Goal: Information Seeking & Learning: Learn about a topic

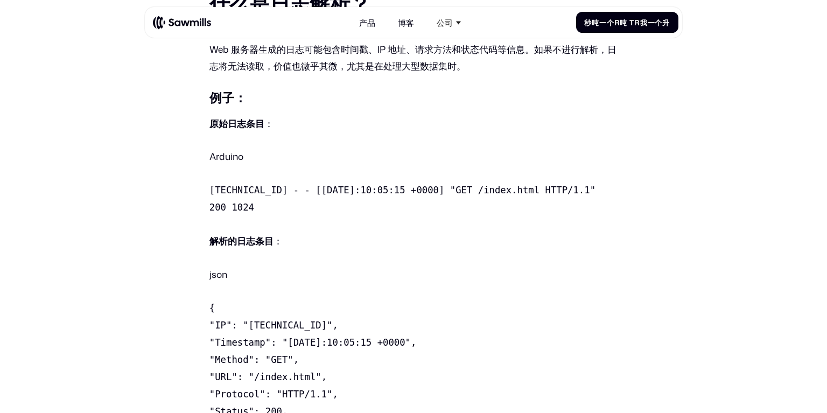
scroll to position [689, 0]
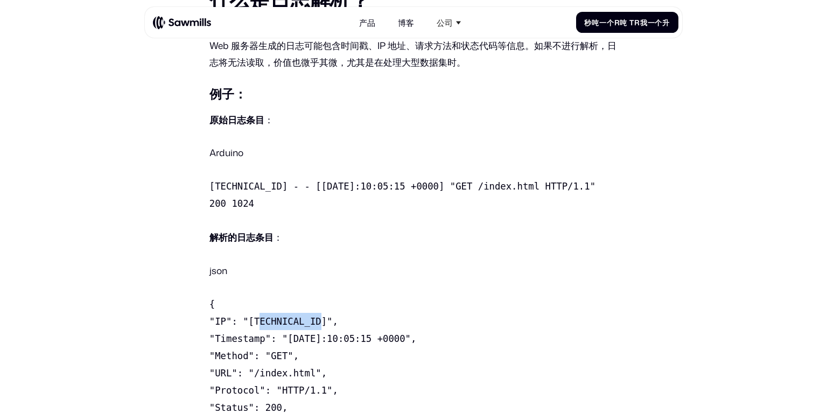
drag, startPoint x: 253, startPoint y: 274, endPoint x: 304, endPoint y: 274, distance: 51.2
click at [304, 296] on p "{ "IP": "[TECHNICAL_ID]", "Timestamp": "[DATE]:10:05:15 +0000", "Method": "GET"…" at bounding box center [414, 374] width 408 height 156
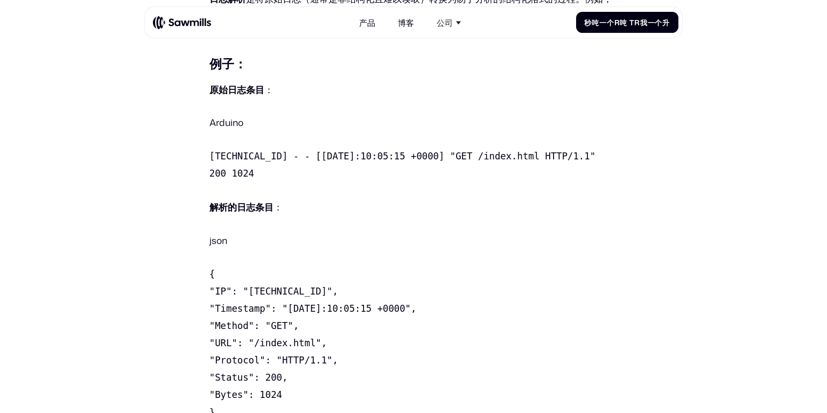
scroll to position [733, 0]
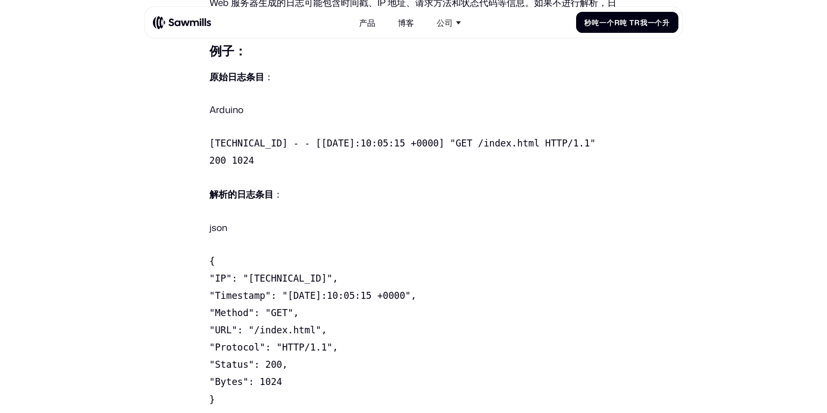
drag, startPoint x: 282, startPoint y: 246, endPoint x: 409, endPoint y: 245, distance: 127.7
click at [409, 256] on code "{ "IP": "[TECHNICAL_ID]", "Timestamp": "[DATE]:10:05:15 +0000", "Method": "GET"…" at bounding box center [313, 330] width 207 height 149
drag, startPoint x: 271, startPoint y: 261, endPoint x: 285, endPoint y: 261, distance: 14.0
click at [285, 261] on code "{ "IP": "[TECHNICAL_ID]", "Timestamp": "[DATE]:10:05:15 +0000", "Method": "GET"…" at bounding box center [313, 330] width 207 height 149
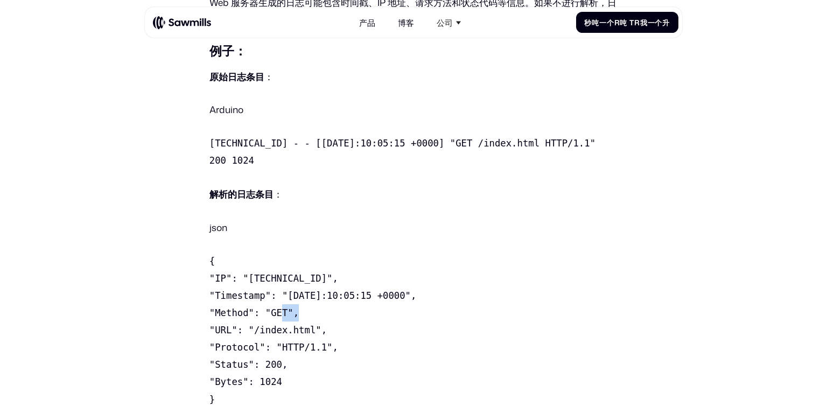
click at [285, 261] on code "{ "IP": "[TECHNICAL_ID]", "Timestamp": "[DATE]:10:05:15 +0000", "Method": "GET"…" at bounding box center [313, 330] width 207 height 149
drag, startPoint x: 258, startPoint y: 278, endPoint x: 308, endPoint y: 277, distance: 50.1
click at [308, 277] on code "{ "IP": "[TECHNICAL_ID]", "Timestamp": "[DATE]:10:05:15 +0000", "Method": "GET"…" at bounding box center [313, 330] width 207 height 149
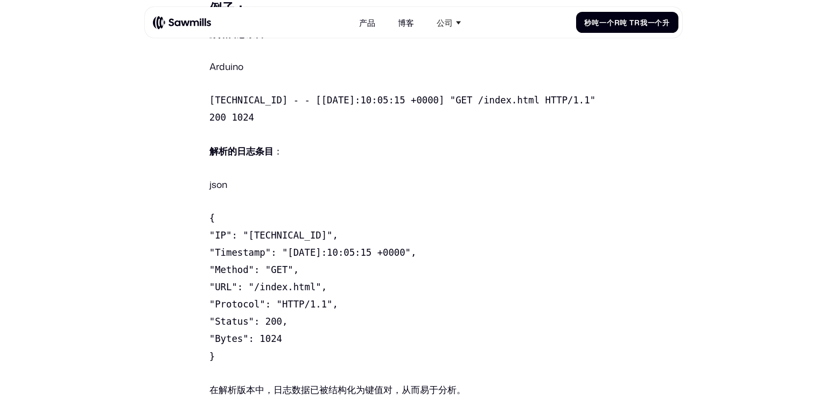
scroll to position [819, 0]
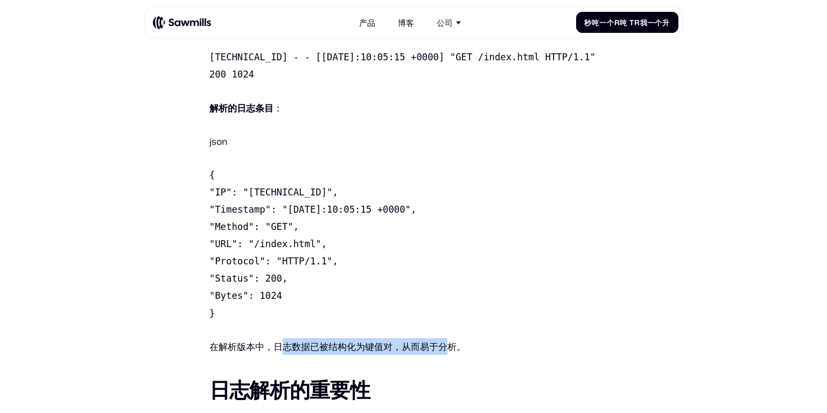
drag, startPoint x: 283, startPoint y: 290, endPoint x: 454, endPoint y: 294, distance: 171.3
click at [454, 340] on font "在解析版本中，日志数据已被结构化为键值对，从而易于分析。" at bounding box center [338, 346] width 256 height 13
drag, startPoint x: 471, startPoint y: 294, endPoint x: 276, endPoint y: 289, distance: 195.0
click at [276, 338] on p "在解析版本中，日志数据已被结构化为键值对，从而易于分析。" at bounding box center [414, 346] width 408 height 17
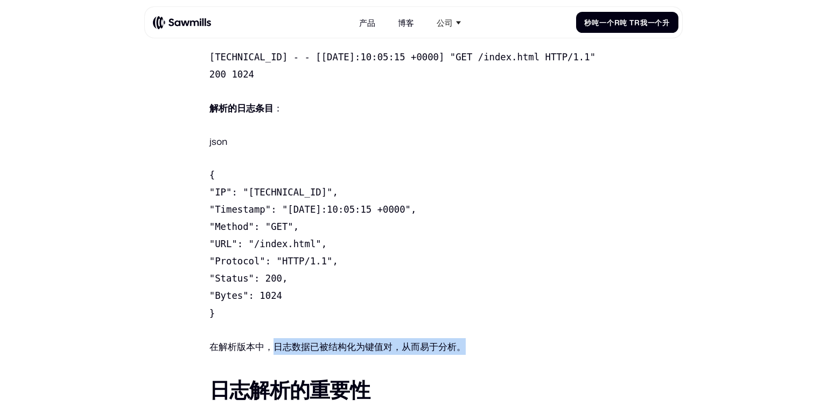
click at [280, 340] on font "在解析版本中，日志数据已被结构化为键值对，从而易于分析。" at bounding box center [338, 346] width 256 height 13
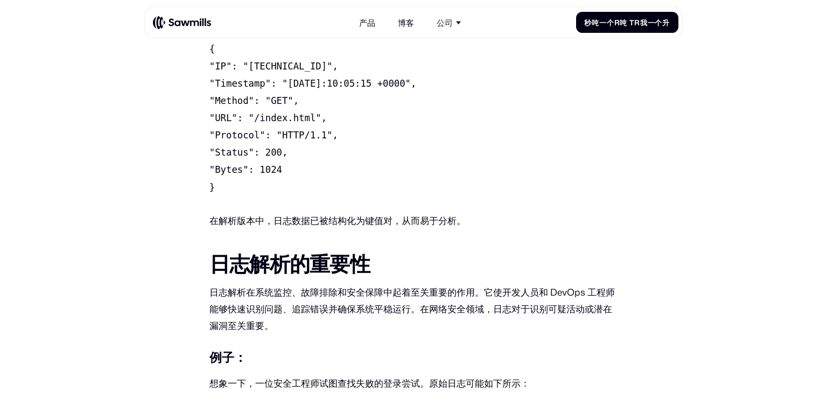
scroll to position [948, 0]
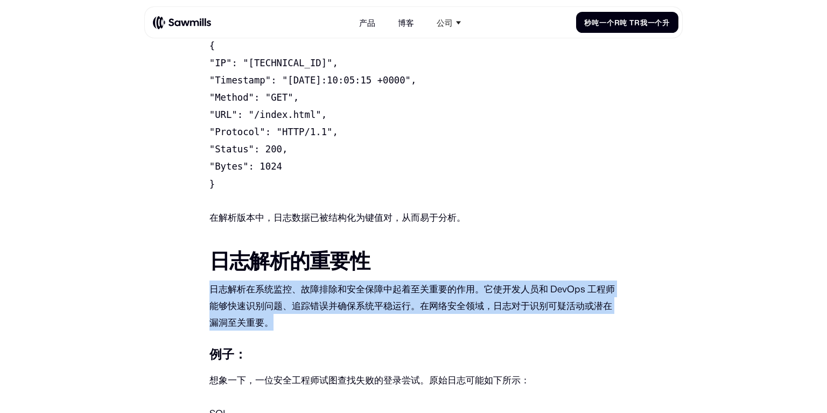
drag, startPoint x: 207, startPoint y: 236, endPoint x: 317, endPoint y: 261, distance: 112.8
click at [317, 281] on p "日志解析在系统监控、故障排除和安全保障中起着至关重要的作用。它使开发人员和 DevOps 工程师能够快速识别问题、追踪错误并确保系统平稳运行。在网络安全领域，…" at bounding box center [414, 306] width 408 height 50
drag, startPoint x: 283, startPoint y: 266, endPoint x: 203, endPoint y: 229, distance: 88.2
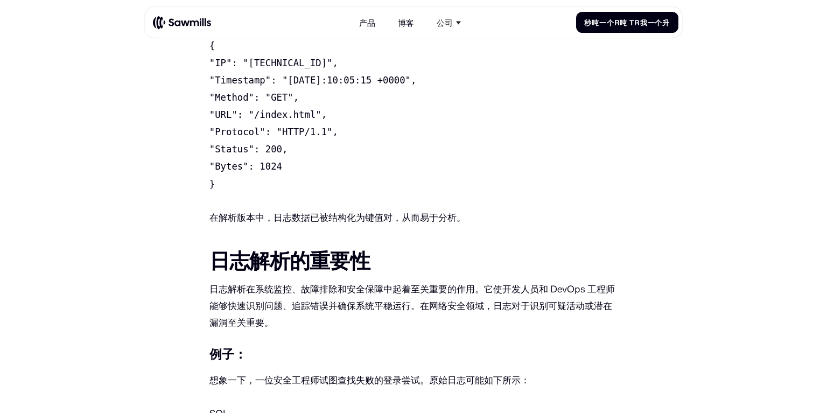
click at [360, 281] on p "日志解析在系统监控、故障排除和安全保障中起着至关重要的作用。它使开发人员和 DevOps 工程师能够快速识别问题、追踪错误并确保系统平稳运行。在网络安全领域，…" at bounding box center [414, 306] width 408 height 50
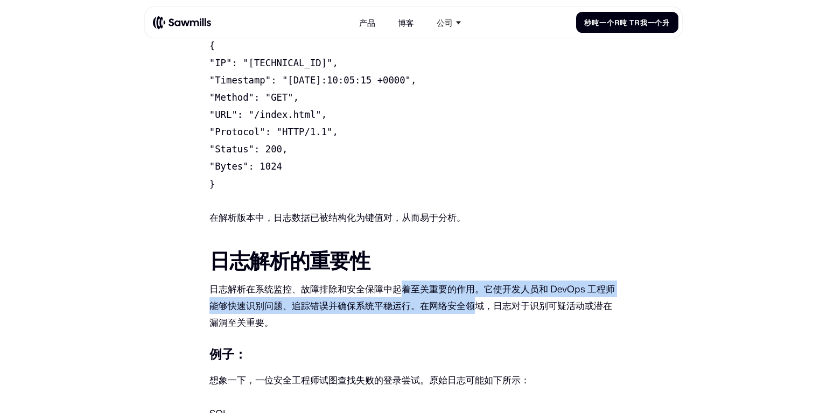
drag, startPoint x: 405, startPoint y: 236, endPoint x: 489, endPoint y: 246, distance: 84.6
click at [489, 282] on font "日志解析在系统监控、故障排除和安全保障中起着至关重要的作用。它使开发人员和 DevOps 工程师能够快速识别问题、追踪错误并确保系统平稳运行。在网络安全领域，…" at bounding box center [413, 305] width 406 height 47
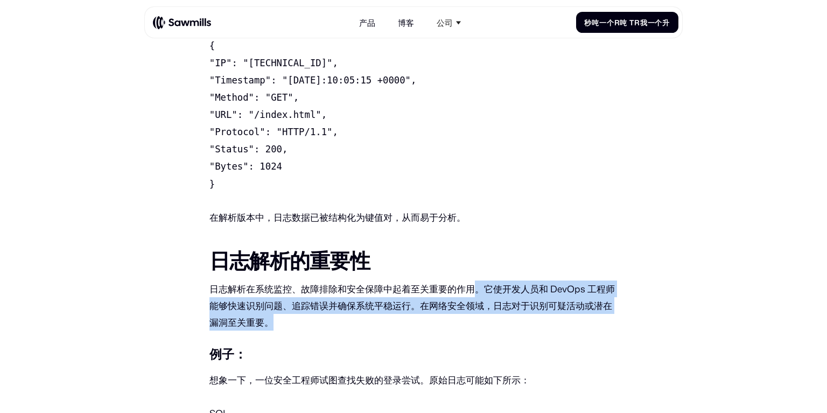
drag, startPoint x: 504, startPoint y: 240, endPoint x: 527, endPoint y: 267, distance: 35.5
click at [527, 281] on p "日志解析在系统监控、故障排除和安全保障中起着至关重要的作用。它使开发人员和 DevOps 工程师能够快速识别问题、追踪错误并确保系统平稳运行。在网络安全领域，…" at bounding box center [414, 306] width 408 height 50
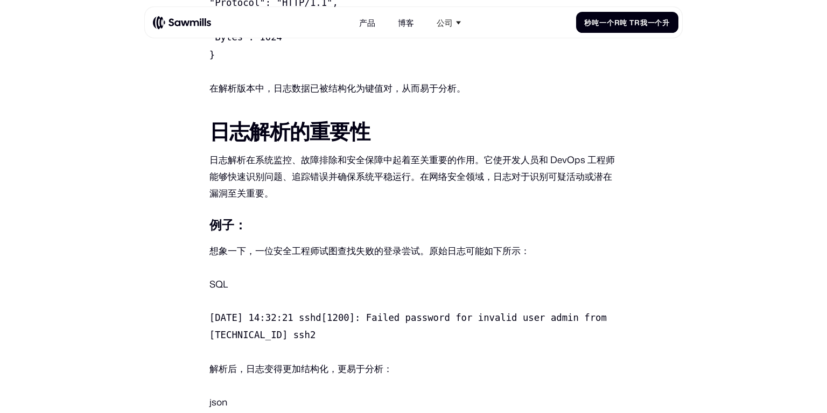
scroll to position [1163, 0]
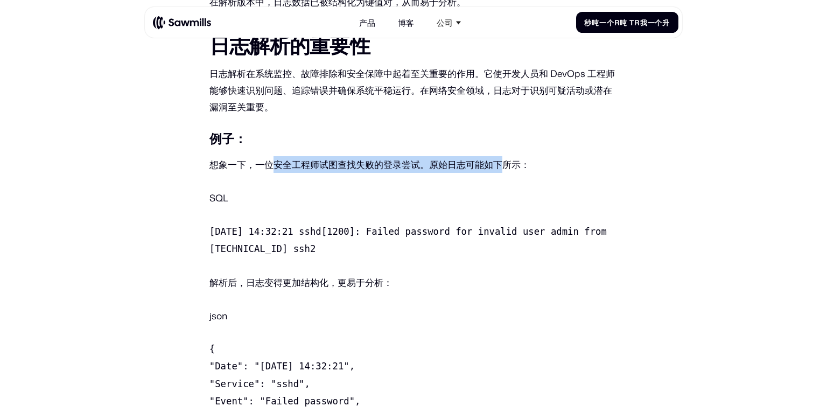
drag, startPoint x: 289, startPoint y: 106, endPoint x: 521, endPoint y: 107, distance: 232.7
click at [520, 158] on font "想象一下，一位安全工程师试图查找失败的登录尝试。原始日志可能如下所示：" at bounding box center [370, 164] width 320 height 13
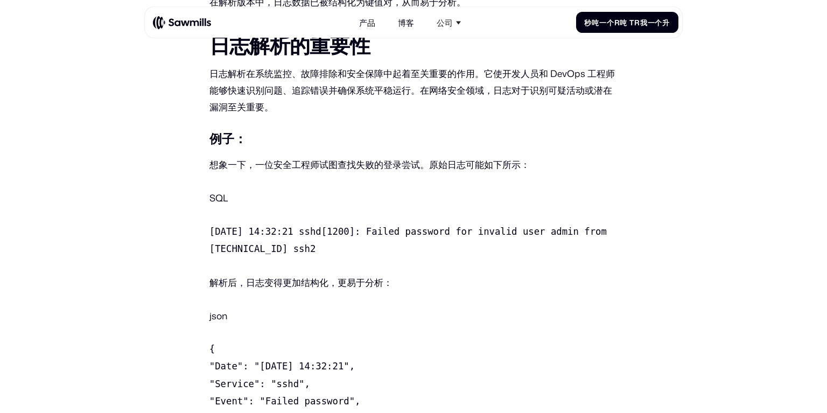
click at [522, 158] on font "想象一下，一位安全工程师试图查找失败的登录尝试。原始日志可能如下所示：" at bounding box center [370, 164] width 320 height 13
drag, startPoint x: 537, startPoint y: 108, endPoint x: 402, endPoint y: 103, distance: 134.7
click at [402, 156] on p "想象一下，一位安全工程师试图查找失败的登录尝试。原始日志可能如下所示：" at bounding box center [414, 164] width 408 height 17
click at [402, 158] on font "想象一下，一位安全工程师试图查找失败的登录尝试。原始日志可能如下所示：" at bounding box center [370, 164] width 320 height 13
drag, startPoint x: 334, startPoint y: 193, endPoint x: 222, endPoint y: 169, distance: 114.7
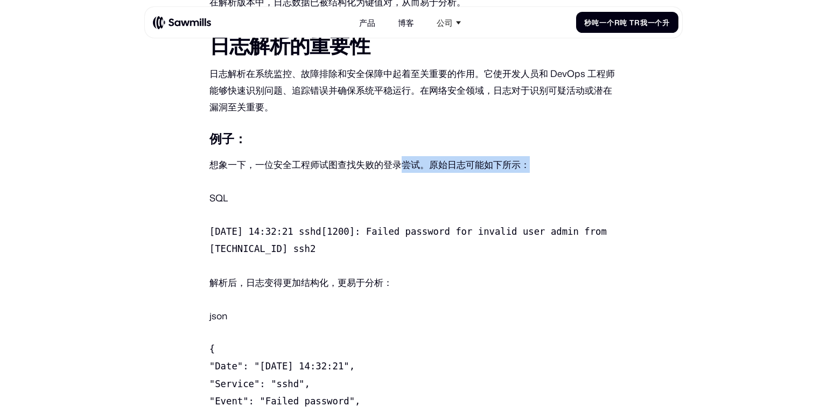
click at [222, 223] on p "[DATE] 14:32:21 sshd[1200]: Failed password for invalid user admin from [TECHNI…" at bounding box center [414, 240] width 408 height 34
click at [388, 223] on p "[DATE] 14:32:21 sshd[1200]: Failed password for invalid user admin from [TECHNI…" at bounding box center [414, 240] width 408 height 34
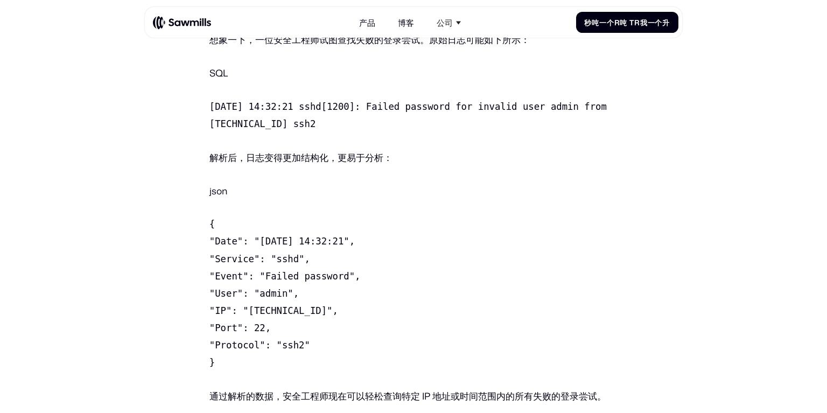
scroll to position [1293, 0]
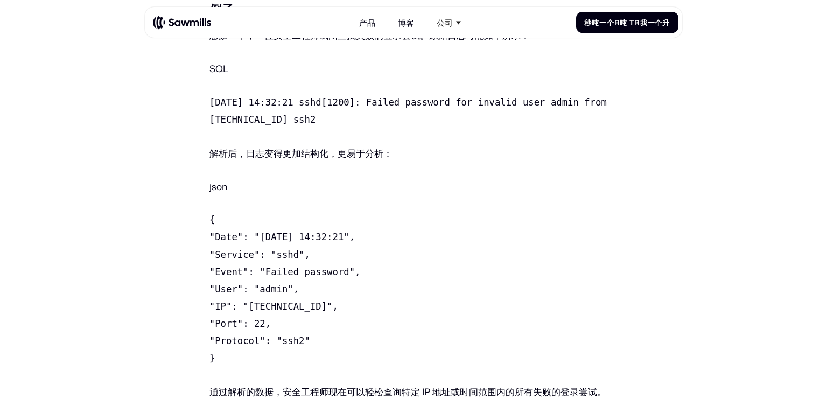
drag, startPoint x: 255, startPoint y: 265, endPoint x: 264, endPoint y: 266, distance: 9.2
click at [264, 266] on code "{ "Date": "[DATE] 14:32:21", "Service": "sshd", "Event": "Failed password", "Us…" at bounding box center [285, 288] width 151 height 149
click at [307, 270] on p "{ "Date": "[DATE] 14:32:21", "Service": "sshd", "Event": "Failed password", "Us…" at bounding box center [414, 289] width 408 height 156
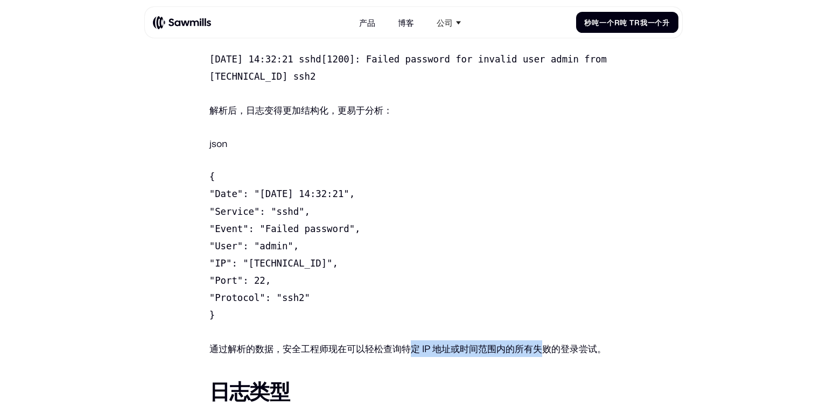
drag, startPoint x: 412, startPoint y: 285, endPoint x: 549, endPoint y: 285, distance: 137.3
click at [549, 342] on font "通过解析的数据，安全工程师现在可以轻松查询特定 IP 地址或时间范围内的所有失败的登录尝试。" at bounding box center [408, 348] width 397 height 13
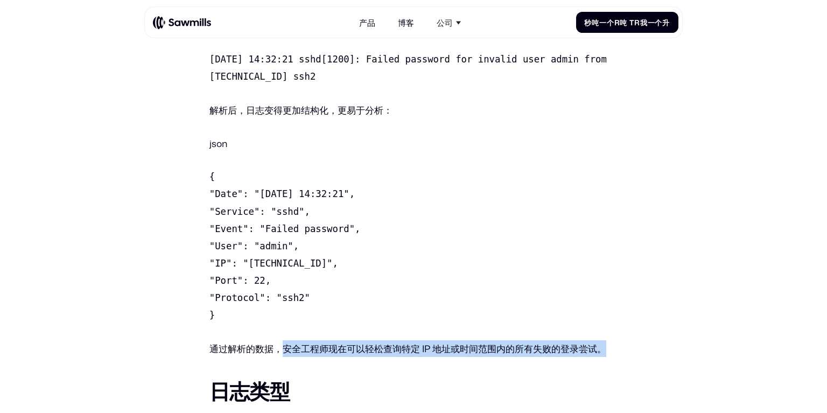
drag, startPoint x: 616, startPoint y: 285, endPoint x: 280, endPoint y: 281, distance: 336.1
click at [280, 340] on p "通过解析的数据，安全工程师现在可以轻松查询特定 IP 地址或时间范围内的所有失败的登录尝试。" at bounding box center [414, 348] width 408 height 17
click at [280, 342] on font "通过解析的数据，安全工程师现在可以轻松查询特定 IP 地址或时间范围内的所有失败的登录尝试。" at bounding box center [408, 348] width 397 height 13
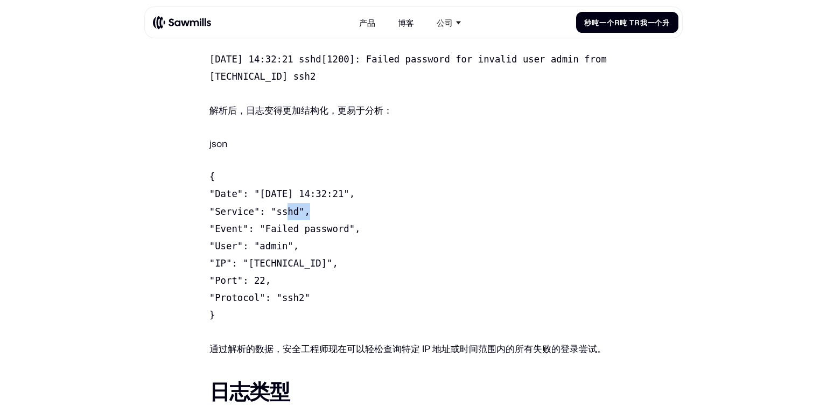
drag, startPoint x: 274, startPoint y: 152, endPoint x: 293, endPoint y: 154, distance: 18.9
click at [293, 171] on code "{ "Date": "[DATE] 14:32:21", "Service": "sshd", "Event": "Failed password", "Us…" at bounding box center [285, 245] width 151 height 149
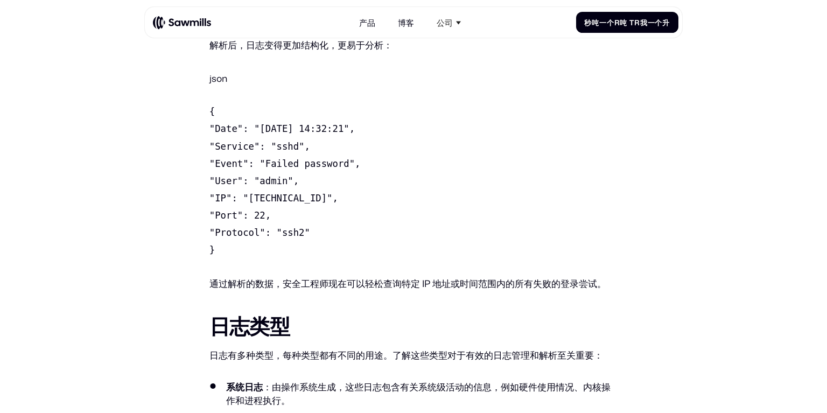
scroll to position [1465, 0]
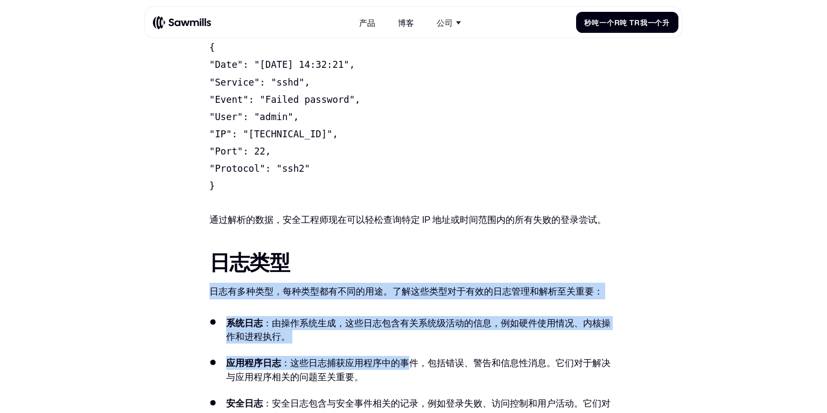
drag, startPoint x: 213, startPoint y: 226, endPoint x: 409, endPoint y: 289, distance: 206.3
click at [409, 316] on ul "系统日志 ：由操作系统生成，这些日志包含有关系统级活动的信息，例如硬件使用情况、内核操作和进程执行。 应用程序日志 ：这些日志捕获应用程序中的事件，包括错误、…" at bounding box center [414, 390] width 408 height 149
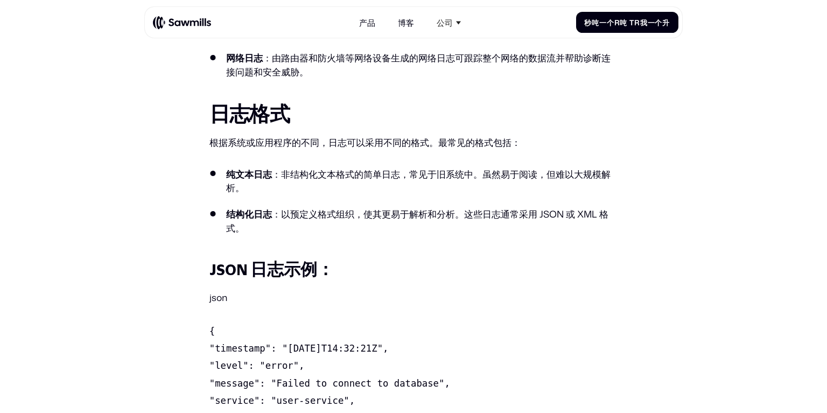
scroll to position [1853, 0]
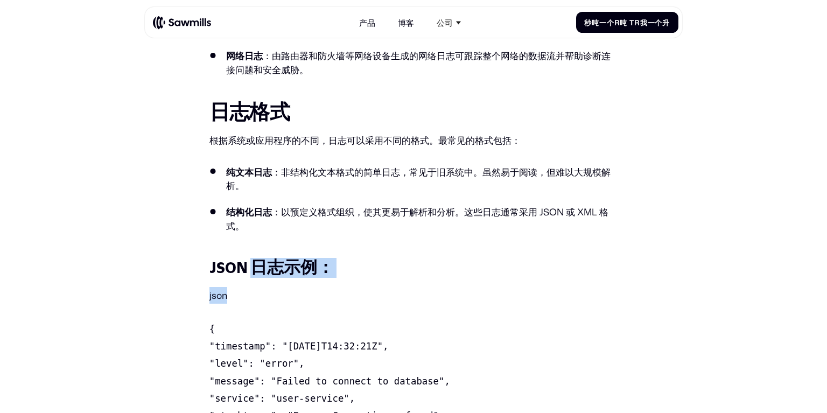
drag, startPoint x: 241, startPoint y: 204, endPoint x: 365, endPoint y: 218, distance: 124.1
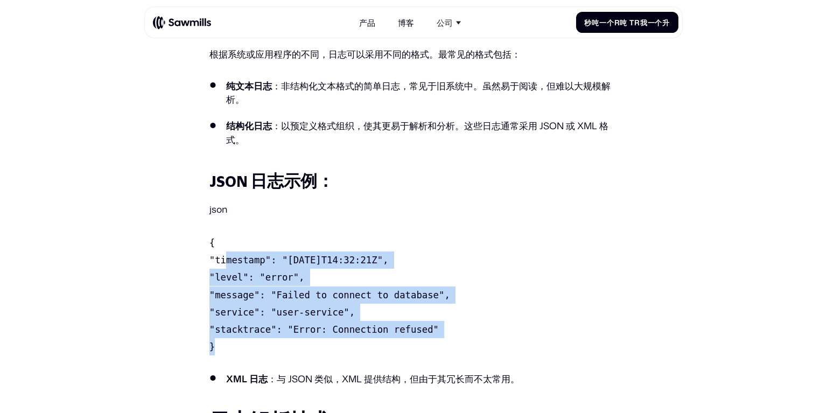
drag, startPoint x: 222, startPoint y: 191, endPoint x: 463, endPoint y: 278, distance: 255.9
click at [463, 278] on p "{ "timestamp": "[DATE]T14:32:21Z", "level": "error", "message": "Failed to conn…" at bounding box center [414, 294] width 408 height 121
drag, startPoint x: 392, startPoint y: 261, endPoint x: 204, endPoint y: 203, distance: 196.6
click at [204, 203] on section "所有帖子 日志解析简介：[PERSON_NAME]最佳实践 处理器 [DATE] [DATE] 在当今的数字环境中，开发人员和 IT 专业人员被各种系统、应用…" at bounding box center [413, 323] width 827 height 4472
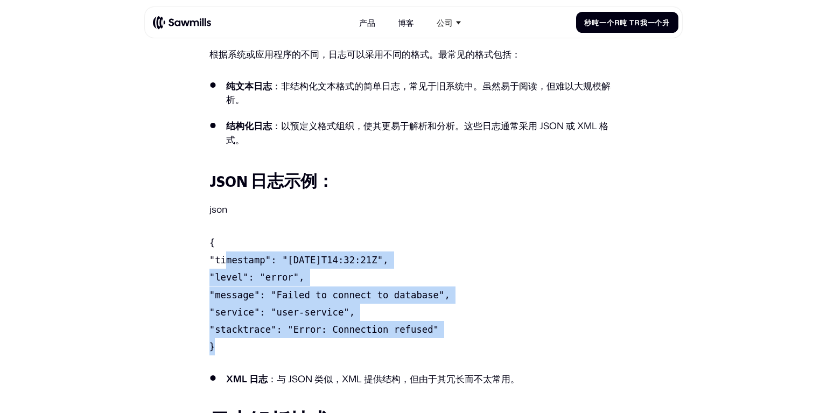
click at [389, 261] on code "{ "timestamp": "[DATE]T14:32:21Z", "level": "error", "message": "Failed to conn…" at bounding box center [330, 295] width 241 height 115
drag, startPoint x: 292, startPoint y: 264, endPoint x: 420, endPoint y: 268, distance: 127.7
click at [420, 268] on p "{ "timestamp": "[DATE]T14:32:21Z", "level": "error", "message": "Failed to conn…" at bounding box center [414, 294] width 408 height 121
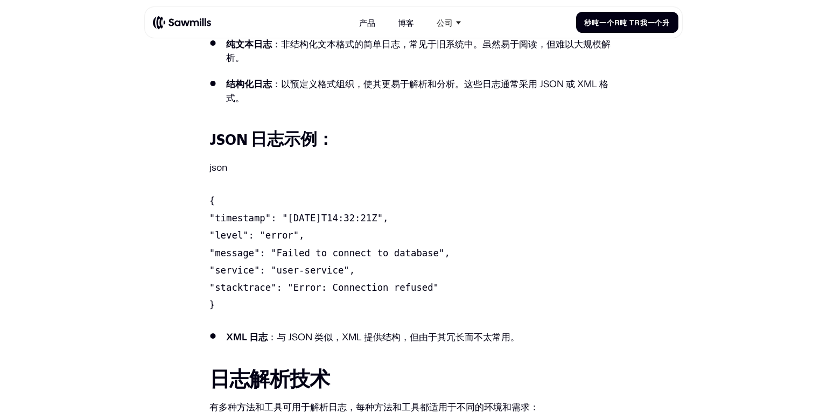
scroll to position [2025, 0]
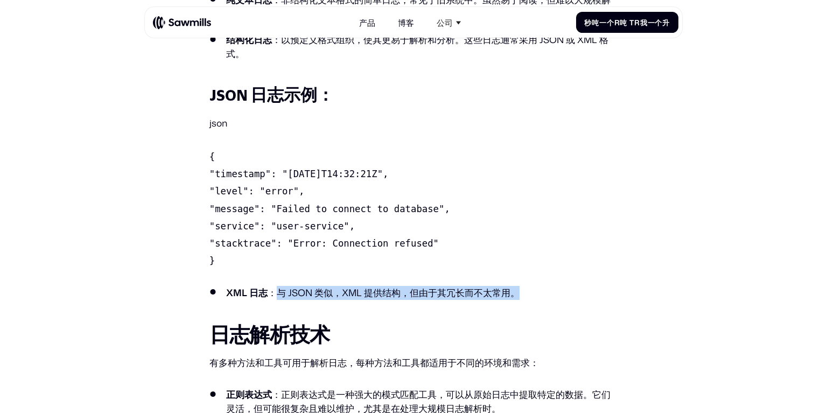
drag, startPoint x: 280, startPoint y: 227, endPoint x: 525, endPoint y: 231, distance: 244.6
click at [525, 286] on li "XML 日志 ：与 JSON 类似，XML 提供结构，但由于其冗长而不太常用。" at bounding box center [414, 293] width 408 height 14
drag, startPoint x: 444, startPoint y: 229, endPoint x: 226, endPoint y: 228, distance: 217.6
click at [222, 286] on li "XML 日志 ：与 JSON 类似，XML 提供结构，但由于其冗长而不太常用。" at bounding box center [414, 293] width 408 height 14
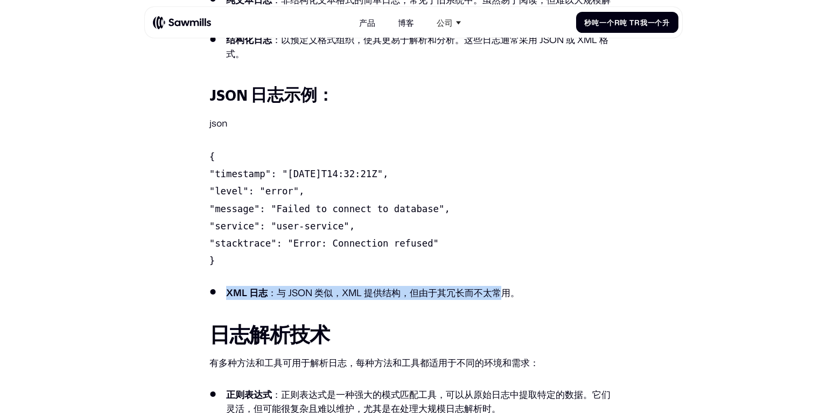
click at [313, 286] on font "：与 JSON 类似，XML 提供结构，但由于其冗长而不太常用。" at bounding box center [394, 292] width 252 height 13
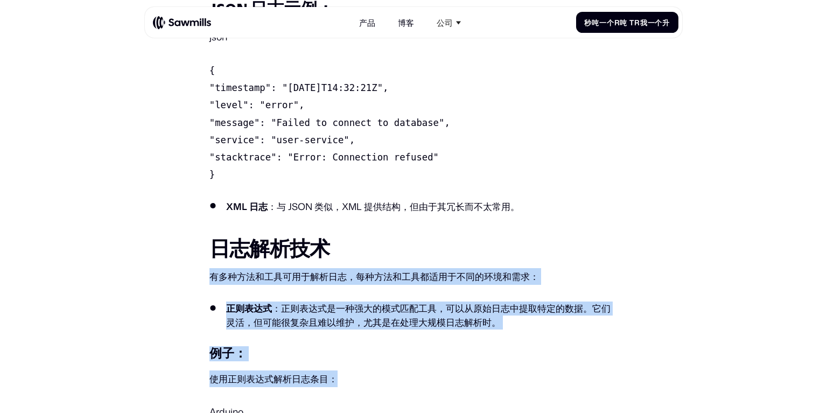
drag, startPoint x: 205, startPoint y: 206, endPoint x: 433, endPoint y: 297, distance: 245.5
click at [433, 297] on section "所有帖子 日志解析简介：[PERSON_NAME]最佳实践 处理器 [DATE] [DATE] 在当今的数字环境中，开发人员和 IT 专业人员被各种系统、应用…" at bounding box center [413, 150] width 827 height 4472
click at [433, 297] on div "在当今的数字环境中，开发人员和 IT 专业人员被各种系统、应用程序和设备生成的大量日志淹没。分析这些日志对于监控系统运行状况、排除故障和确保安全至关重要。这正…" at bounding box center [414, 199] width 408 height 3513
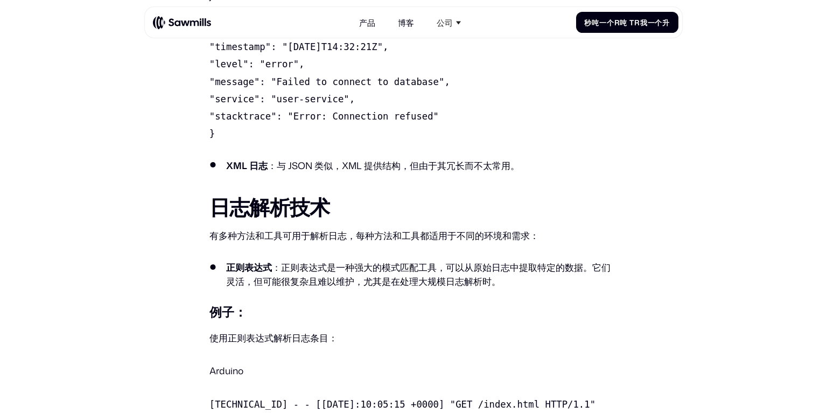
scroll to position [2198, 0]
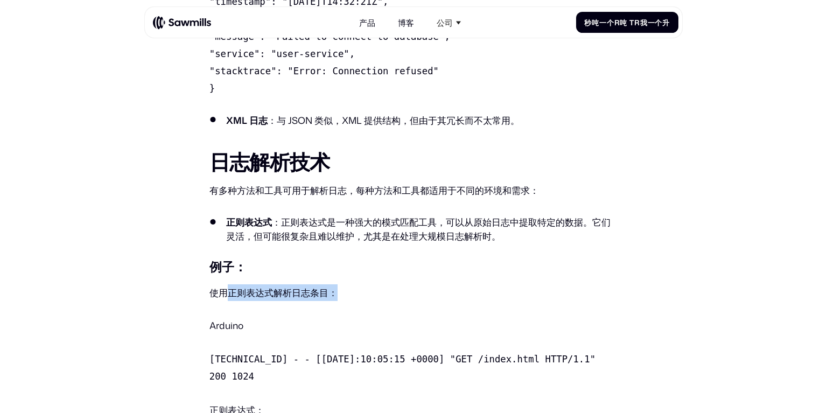
drag, startPoint x: 296, startPoint y: 229, endPoint x: 228, endPoint y: 227, distance: 67.9
click at [225, 284] on p "使用正则表达式解析日志条目：" at bounding box center [414, 292] width 408 height 17
click at [368, 235] on div "在当今的数字环境中，开发人员和 IT 专业人员被各种系统、应用程序和设备生成的大量日志淹没。分析这些日志对于监控系统运行状况、排除故障和确保安全至关重要。这正…" at bounding box center [414, 113] width 408 height 3513
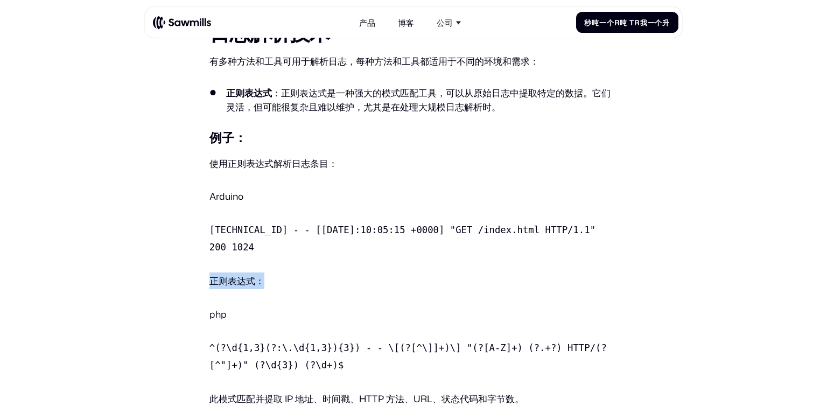
drag, startPoint x: 271, startPoint y: 204, endPoint x: 217, endPoint y: 200, distance: 55.1
click at [279, 306] on p "php" at bounding box center [414, 314] width 408 height 17
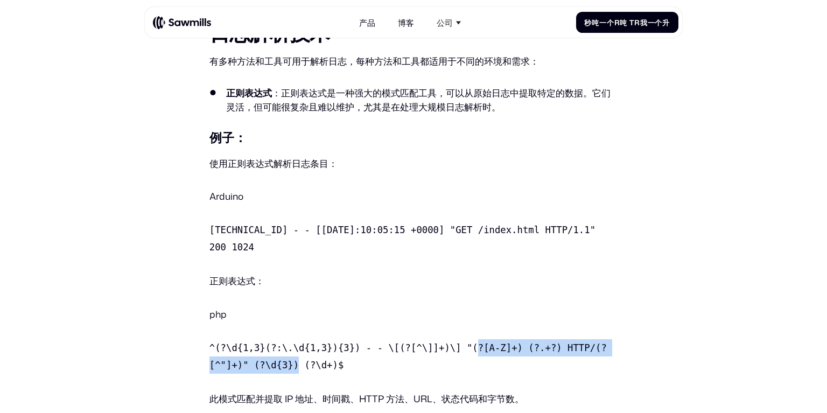
drag, startPoint x: 434, startPoint y: 261, endPoint x: 616, endPoint y: 271, distance: 182.4
click at [616, 339] on p "‍ ^(? \d{1,3}(?:\.\d{1,3}){3}) - - \[(? [^\]]+)\] "(? [A-Z]+) (? .+?) HTTP/(? […" at bounding box center [414, 356] width 408 height 34
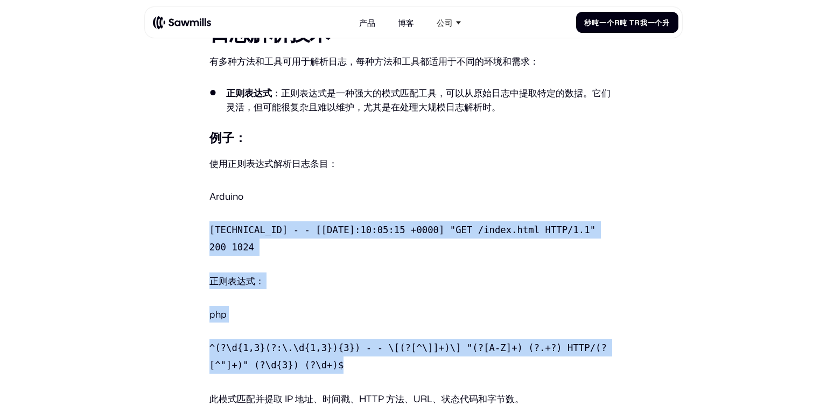
drag, startPoint x: 455, startPoint y: 285, endPoint x: 183, endPoint y: 169, distance: 295.8
click at [350, 306] on p "php" at bounding box center [414, 314] width 408 height 17
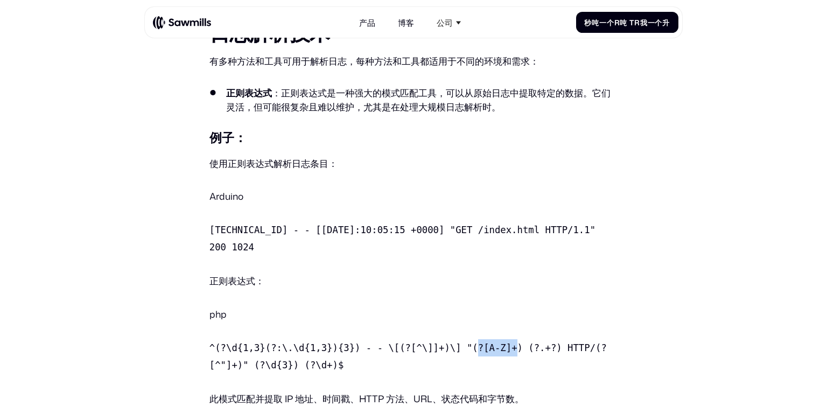
drag, startPoint x: 432, startPoint y: 262, endPoint x: 465, endPoint y: 264, distance: 33.5
click at [465, 343] on timestamp "[^\]]+)\] "(? [A-Z]+) (? .+?) HTTP/(? [^"]+)" (? \d{3}) (? \d+)$" at bounding box center [408, 357] width 397 height 28
click at [465, 343] on method "[A-Z]+) (? .+?) HTTP/(? [^"]+)" (? \d{3}) (? \d+)$" at bounding box center [408, 357] width 397 height 28
drag, startPoint x: 463, startPoint y: 261, endPoint x: 459, endPoint y: 264, distance: 5.7
click at [459, 343] on method "[A-Z]+) (? .+?) HTTP/(? [^"]+)" (? \d{3}) (? \d+)$" at bounding box center [408, 357] width 397 height 28
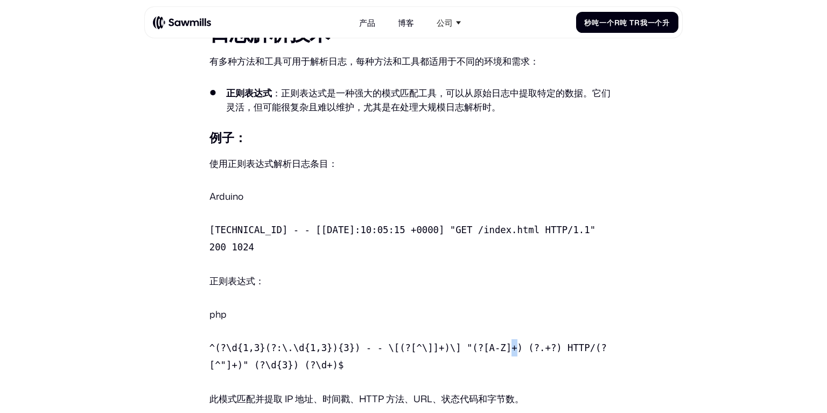
click at [459, 343] on method "[A-Z]+) (? .+?) HTTP/(? [^"]+)" (? \d{3}) (? \d+)$" at bounding box center [408, 357] width 397 height 28
drag, startPoint x: 475, startPoint y: 263, endPoint x: 501, endPoint y: 263, distance: 26.9
click at [501, 343] on method "[A-Z]+) (? .+?) HTTP/(? [^"]+)" (? \d{3}) (? \d+)$" at bounding box center [408, 357] width 397 height 28
click at [501, 343] on url ".+?) HTTP/(? [^"]+)" (? \d{3}) (? \d+)$" at bounding box center [408, 357] width 397 height 28
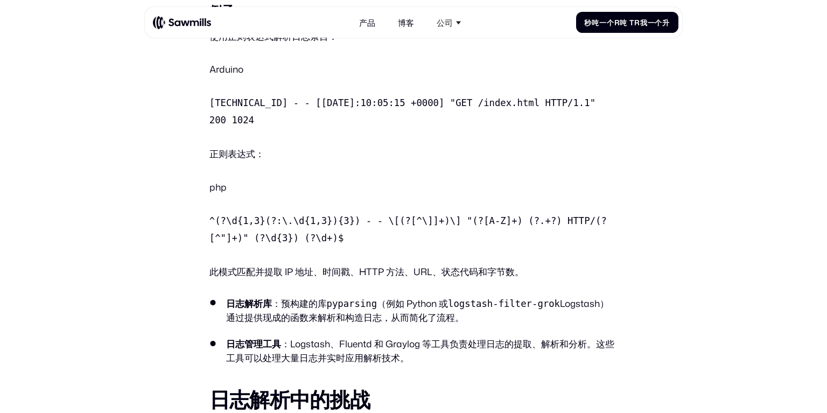
scroll to position [2456, 0]
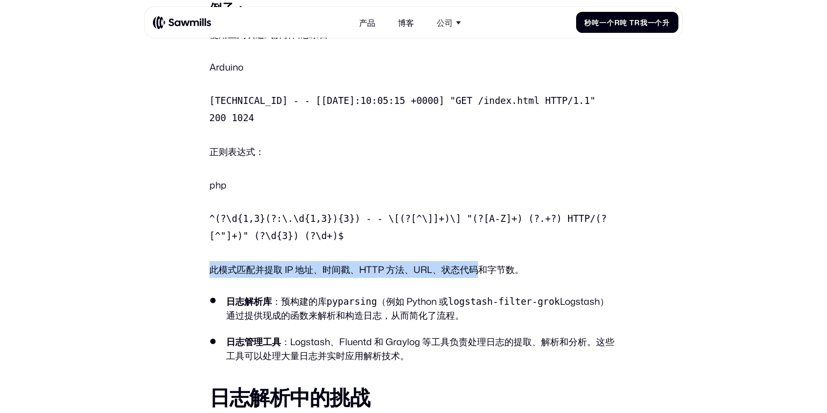
drag, startPoint x: 208, startPoint y: 186, endPoint x: 515, endPoint y: 187, distance: 306.5
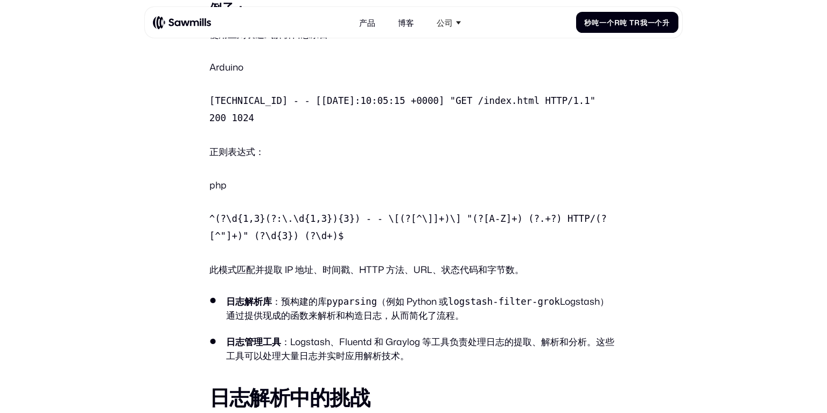
click at [515, 263] on font "此模式匹配并提取 IP 地址、时间戳、HTTP 方法、URL、状态代码和字节数。" at bounding box center [367, 269] width 315 height 13
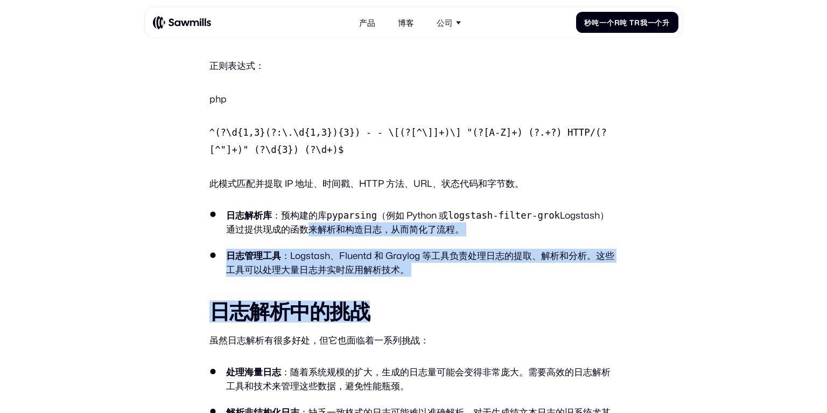
drag, startPoint x: 427, startPoint y: 192, endPoint x: 278, endPoint y: 155, distance: 152.8
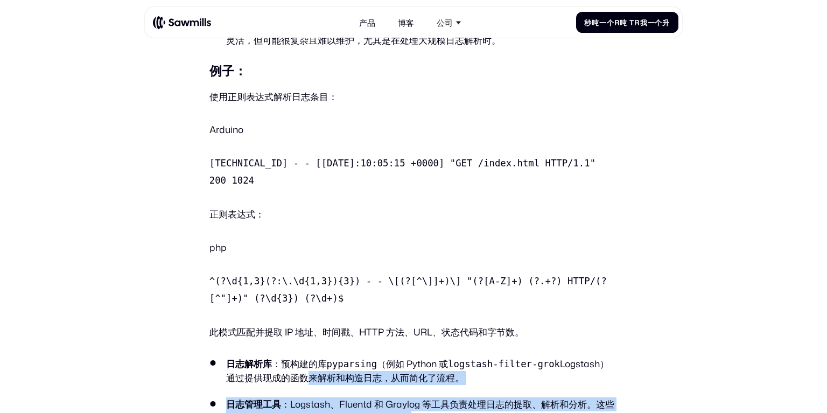
scroll to position [2413, 0]
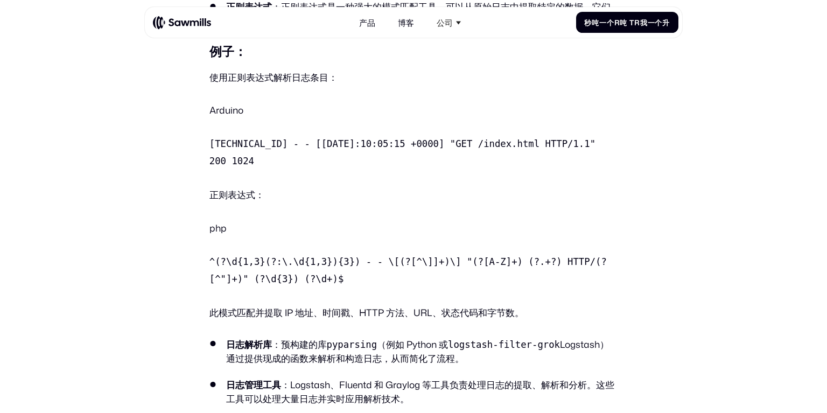
click at [330, 306] on font "此模式匹配并提取 IP 地址、时间戳、HTTP 方法、URL、状态代码和字节数。" at bounding box center [367, 312] width 315 height 13
drag, startPoint x: 367, startPoint y: 226, endPoint x: 539, endPoint y: 231, distance: 171.3
click at [539, 304] on p "此模式匹配并提取 IP 地址、时间戳、HTTP 方法、URL、状态代码和字节数。" at bounding box center [414, 312] width 408 height 17
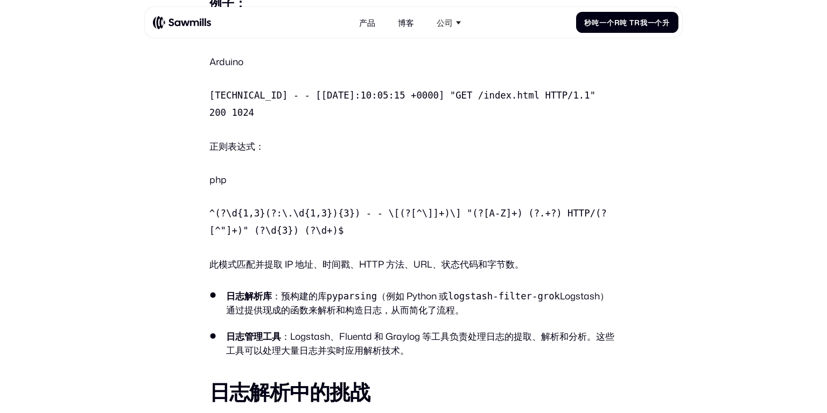
scroll to position [2542, 0]
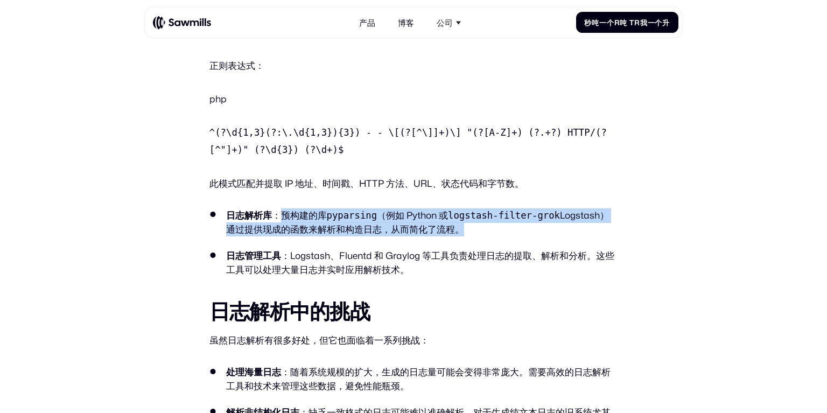
drag, startPoint x: 282, startPoint y: 124, endPoint x: 460, endPoint y: 141, distance: 178.6
click at [459, 208] on li "日志解析库 ：预构建的库 pyparsing （例如 Python 或 logstash-filter-grok Logstash）通过提供现成的函数来解析和…" at bounding box center [414, 222] width 408 height 29
click at [460, 208] on li "日志解析库 ：预构建的库 pyparsing （例如 Python 或 logstash-filter-grok Logstash）通过提供现成的函数来解析和…" at bounding box center [414, 222] width 408 height 29
drag, startPoint x: 424, startPoint y: 143, endPoint x: 295, endPoint y: 130, distance: 130.5
click at [295, 208] on li "日志解析库 ：预构建的库 pyparsing （例如 Python 或 logstash-filter-grok Logstash）通过提供现成的函数来解析和…" at bounding box center [414, 222] width 408 height 29
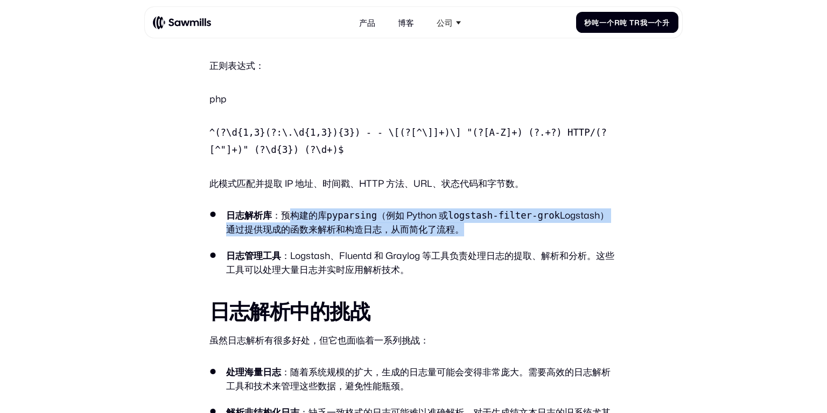
click at [487, 208] on li "日志解析库 ：预构建的库 pyparsing （例如 Python 或 logstash-filter-grok Logstash）通过提供现成的函数来解析和…" at bounding box center [414, 222] width 408 height 29
drag, startPoint x: 483, startPoint y: 149, endPoint x: 369, endPoint y: 134, distance: 114.2
click at [369, 208] on li "日志解析库 ：预构建的库 pyparsing （例如 Python 或 logstash-filter-grok Logstash）通过提供现成的函数来解析和…" at bounding box center [414, 222] width 408 height 29
click at [369, 210] on code "pyparsing" at bounding box center [352, 215] width 51 height 11
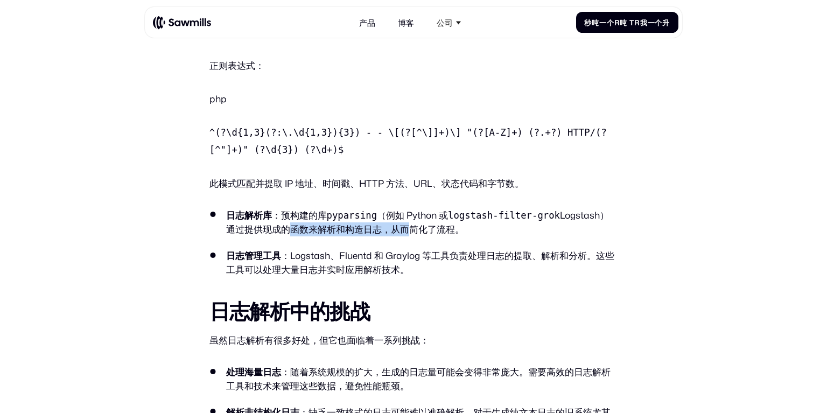
drag, startPoint x: 260, startPoint y: 144, endPoint x: 386, endPoint y: 147, distance: 126.1
click at [386, 208] on font "Logstash）通过提供现成的函数来解析和构造日志，从而简化了流程。" at bounding box center [417, 222] width 383 height 28
click at [434, 208] on font "Logstash）通过提供现成的函数来解析和构造日志，从而简化了流程。" at bounding box center [417, 222] width 383 height 28
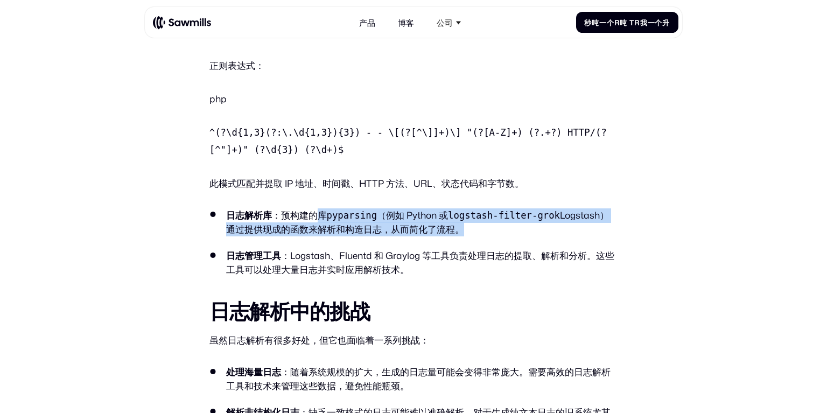
drag, startPoint x: 408, startPoint y: 144, endPoint x: 318, endPoint y: 129, distance: 91.1
click at [318, 208] on li "日志解析库 ：预构建的库 pyparsing （例如 Python 或 logstash-filter-grok Logstash）通过提供现成的函数来解析和…" at bounding box center [414, 222] width 408 height 29
click at [318, 208] on font "：预构建的库" at bounding box center [299, 214] width 55 height 13
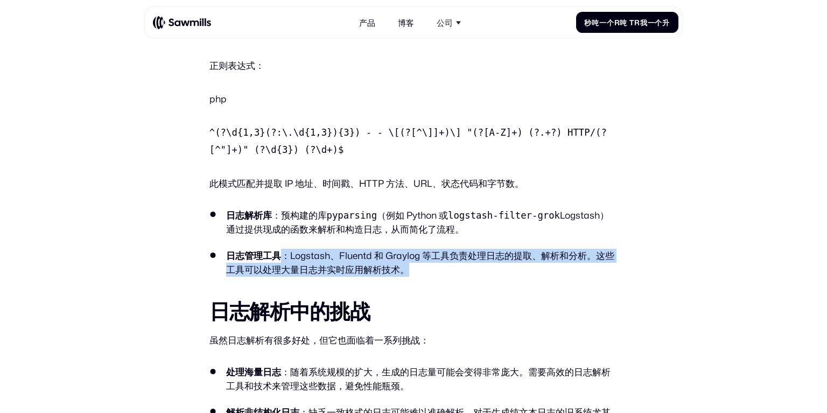
drag, startPoint x: 281, startPoint y: 168, endPoint x: 457, endPoint y: 185, distance: 177.0
click at [457, 249] on li "日志管理工具 ：Logstash、Fluentd 和 Graylog 等工具负责处理日志的提取、解析和分析。这些工具可以处理大量日志并实时应用解析技术。" at bounding box center [414, 263] width 408 height 28
drag, startPoint x: 374, startPoint y: 179, endPoint x: 300, endPoint y: 169, distance: 75.1
click at [300, 249] on font "：Logstash、Fluentd 和 Graylog 等工具负责处理日志的提取、解析和分析。这些工具可以处理大量日志并实时应用解析技术。" at bounding box center [420, 262] width 388 height 27
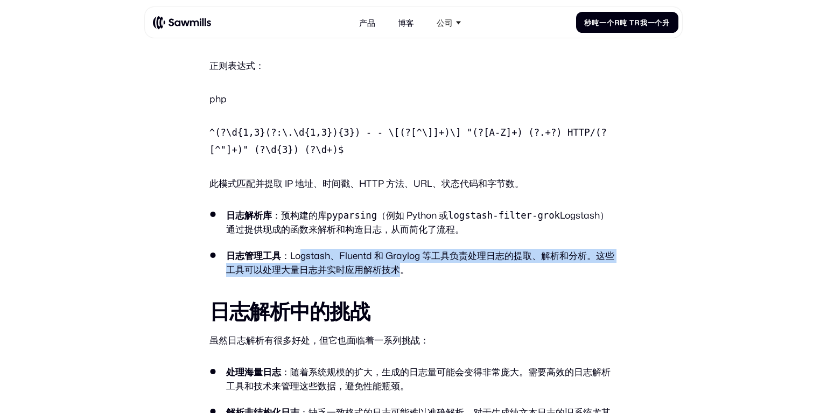
click at [300, 249] on font "：Logstash、Fluentd 和 Graylog 等工具负责处理日志的提取、解析和分析。这些工具可以处理大量日志并实时应用解析技术。" at bounding box center [420, 262] width 388 height 27
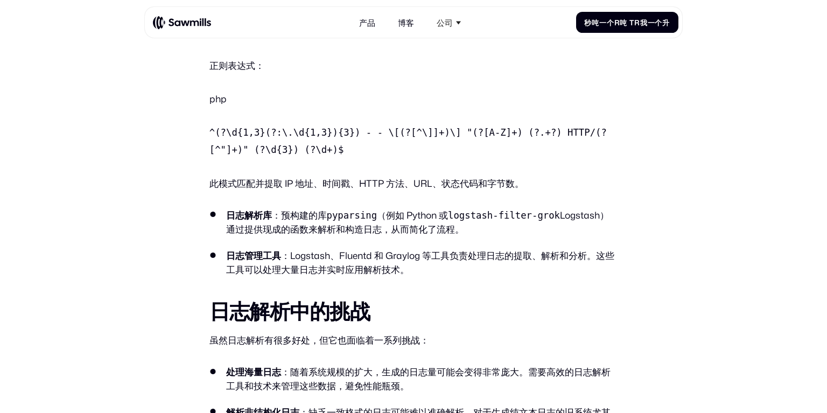
scroll to position [2628, 0]
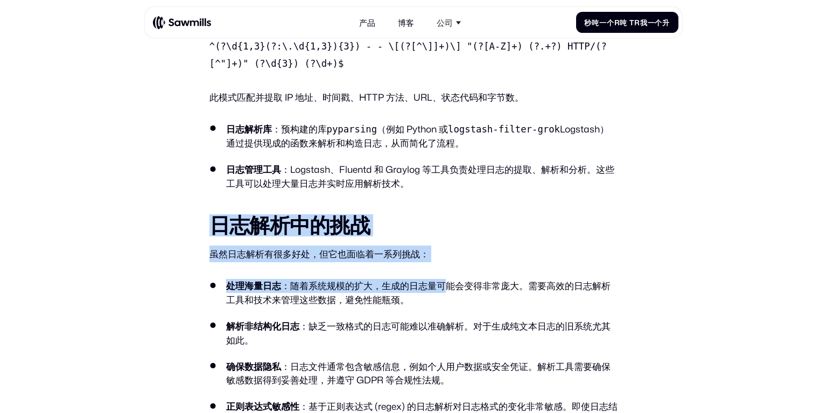
drag, startPoint x: 205, startPoint y: 140, endPoint x: 450, endPoint y: 184, distance: 249.1
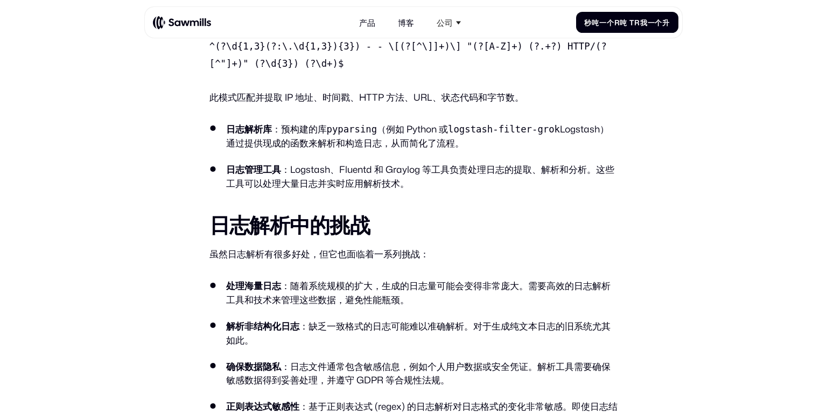
scroll to position [2715, 0]
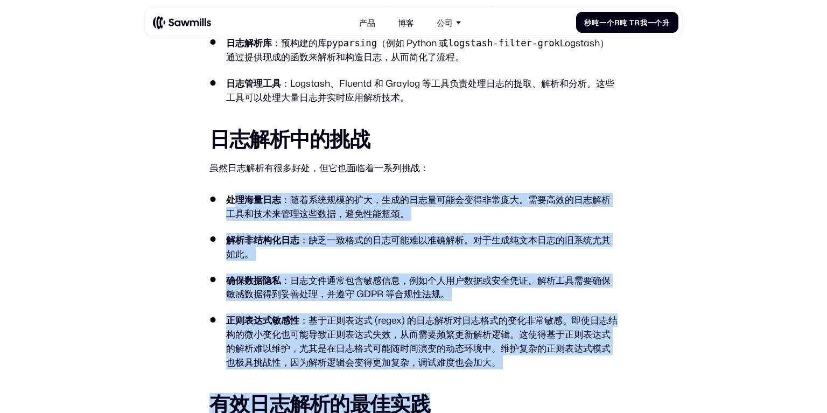
drag, startPoint x: 236, startPoint y: 110, endPoint x: 547, endPoint y: 289, distance: 358.1
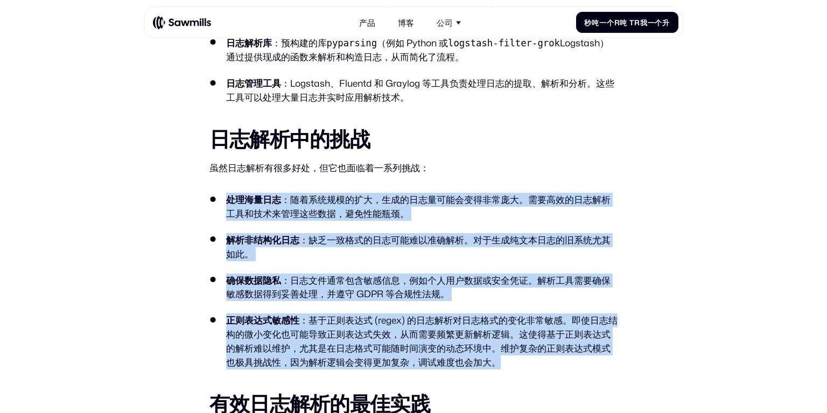
drag, startPoint x: 574, startPoint y: 276, endPoint x: 218, endPoint y: 121, distance: 388.6
click at [218, 193] on ul "处理海量日志 ：随着系统规模的扩大，生成的日志量可能会变得非常庞大。需要高效的日志解析工具和技术来管理这些数据，避免性能瓶颈。 解析非结构化日志 ：缺乏一致格…" at bounding box center [414, 281] width 408 height 177
click at [368, 193] on ul "处理海量日志 ：随着系统规模的扩大，生成的日志量可能会变得非常庞大。需要高效的日志解析工具和技术来管理这些数据，避免性能瓶颈。 解析非结构化日志 ：缺乏一致格…" at bounding box center [414, 281] width 408 height 177
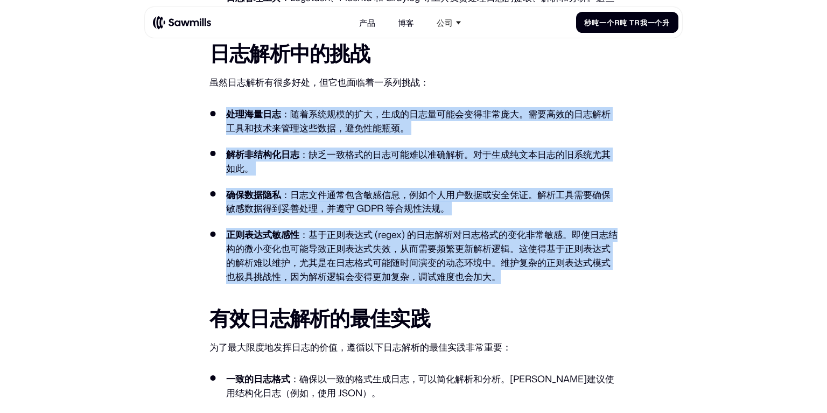
scroll to position [2801, 0]
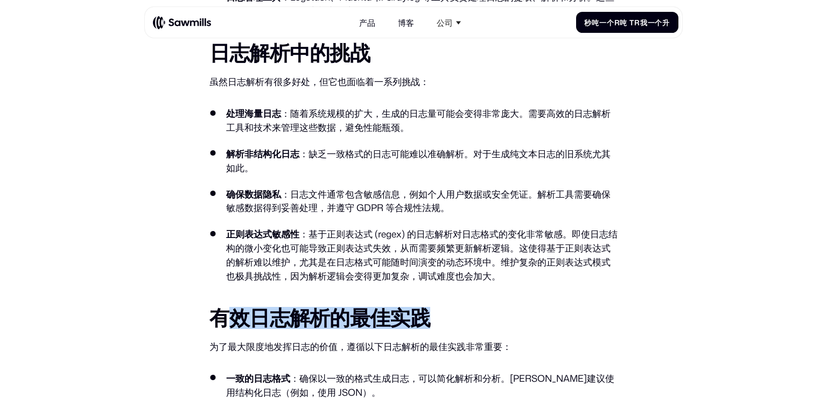
drag, startPoint x: 233, startPoint y: 234, endPoint x: 436, endPoint y: 240, distance: 203.1
click at [436, 308] on h2 "有效日志解析的最佳实践" at bounding box center [414, 318] width 408 height 20
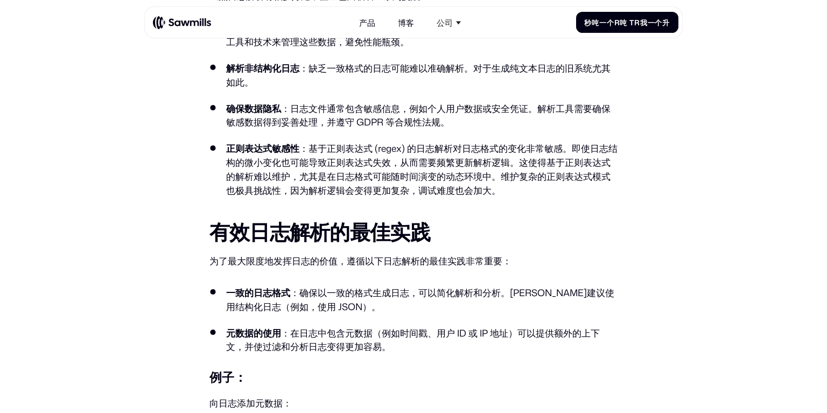
scroll to position [2887, 0]
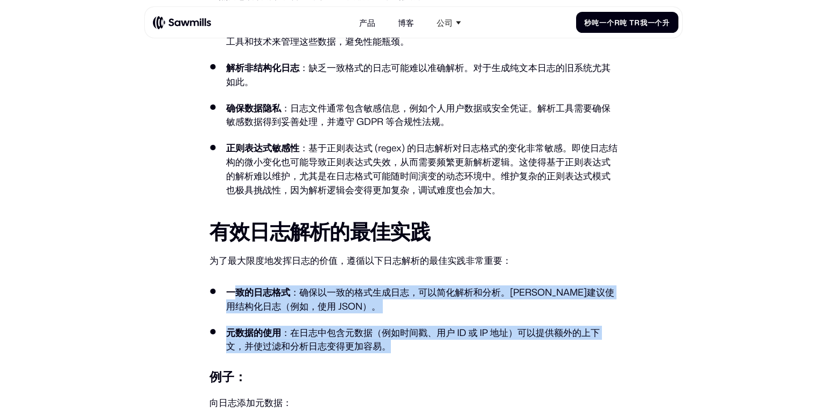
drag, startPoint x: 237, startPoint y: 199, endPoint x: 396, endPoint y: 262, distance: 171.4
click at [396, 285] on ul "一致的日志格式 ：确保以一致的格式生成日志，可以简化解析和分析。[PERSON_NAME]建议使用结构化日志（例如，使用 JSON）。 元数据的使用 ：在日志…" at bounding box center [414, 319] width 408 height 68
click at [396, 326] on li "元数据的使用 ：在日志中包含元数据（例如时间戳、用户 ID 或 IP 地址）可以提供额外的上下文，并使过滤和分析日志变得更加容易。" at bounding box center [414, 340] width 408 height 28
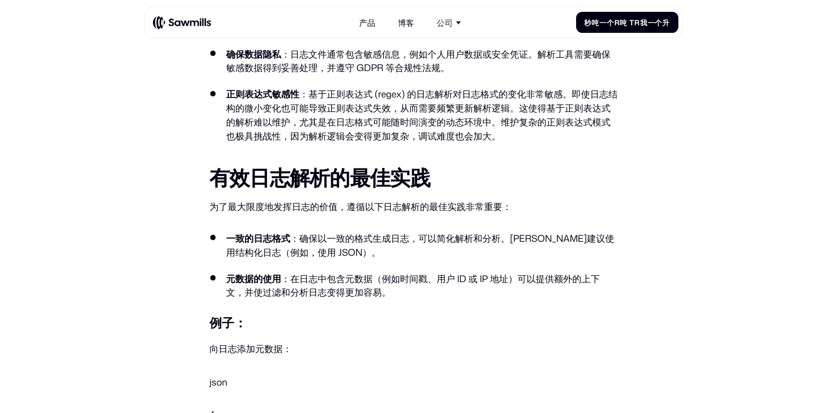
scroll to position [2973, 0]
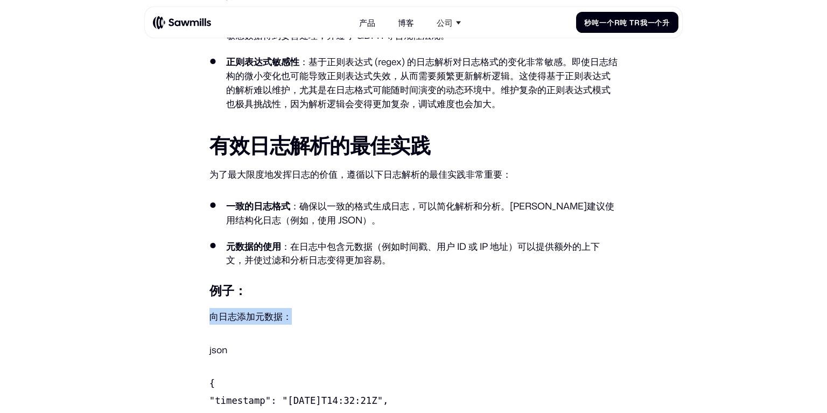
drag, startPoint x: 291, startPoint y: 236, endPoint x: 221, endPoint y: 229, distance: 69.8
click at [211, 310] on font "向日志添加元数据：" at bounding box center [251, 316] width 82 height 13
click at [351, 308] on p "向日志添加元数据：" at bounding box center [414, 316] width 408 height 17
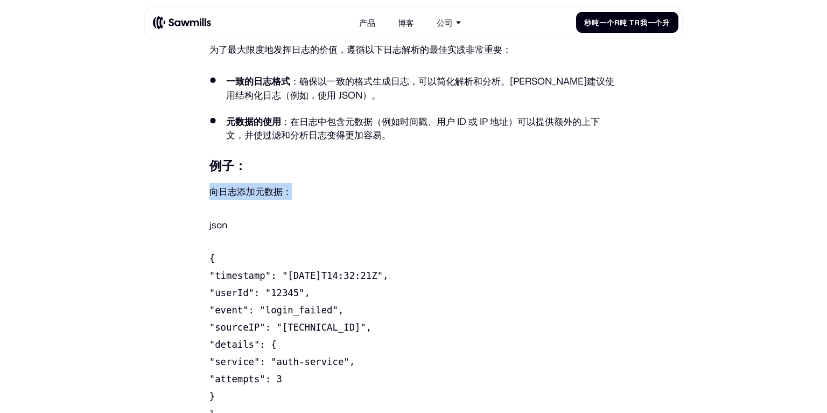
scroll to position [3102, 0]
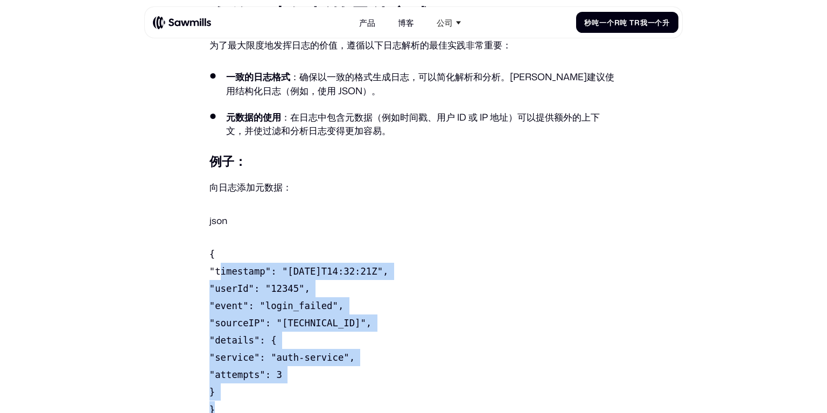
drag, startPoint x: 248, startPoint y: 202, endPoint x: 402, endPoint y: 315, distance: 190.8
click at [402, 315] on p "{ "timestamp": "[DATE]T14:32:21Z", "userId": "12345", "event": "login_failed", …" at bounding box center [414, 332] width 408 height 173
drag, startPoint x: 402, startPoint y: 315, endPoint x: 414, endPoint y: 305, distance: 14.9
click at [403, 315] on p "{ "timestamp": "[DATE]T14:32:21Z", "userId": "12345", "event": "login_failed", …" at bounding box center [414, 332] width 408 height 173
click at [355, 280] on p "{ "timestamp": "[DATE]T14:32:21Z", "userId": "12345", "event": "login_failed", …" at bounding box center [414, 332] width 408 height 173
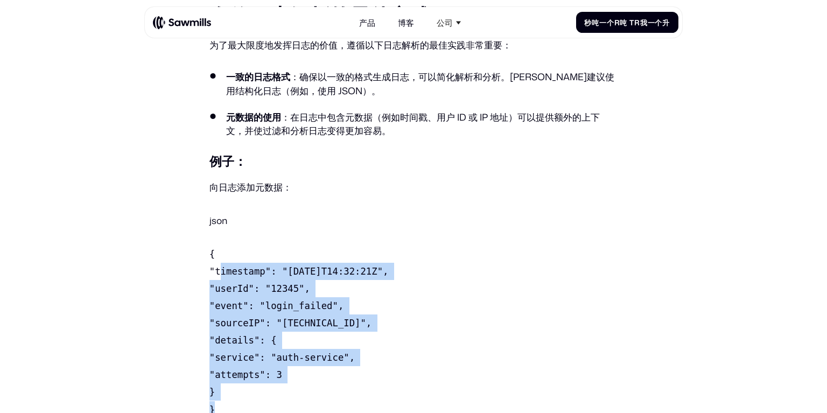
drag, startPoint x: 290, startPoint y: 266, endPoint x: 351, endPoint y: 268, distance: 60.9
click at [351, 268] on code "{ "timestamp": "[DATE]T14:32:21Z", "userId": "12345", "event": "login_failed", …" at bounding box center [299, 332] width 179 height 166
drag, startPoint x: 248, startPoint y: 284, endPoint x: 315, endPoint y: 290, distance: 67.6
click at [315, 290] on p "{ "timestamp": "[DATE]T14:32:21Z", "userId": "12345", "event": "login_failed", …" at bounding box center [414, 332] width 408 height 173
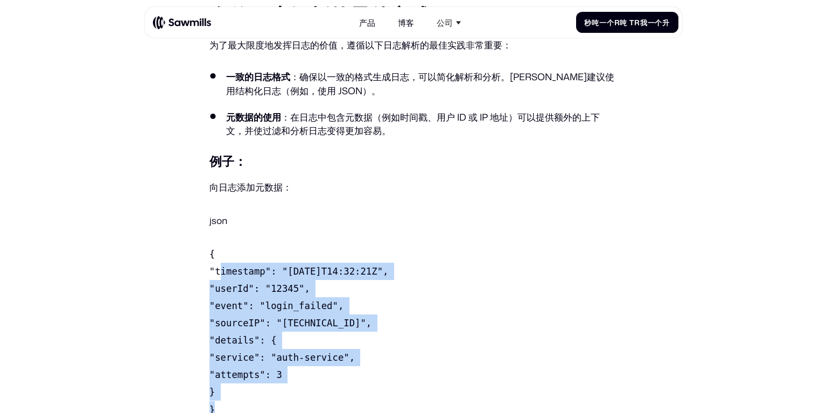
click at [315, 290] on p "{ "timestamp": "[DATE]T14:32:21Z", "userId": "12345", "event": "login_failed", …" at bounding box center [414, 332] width 408 height 173
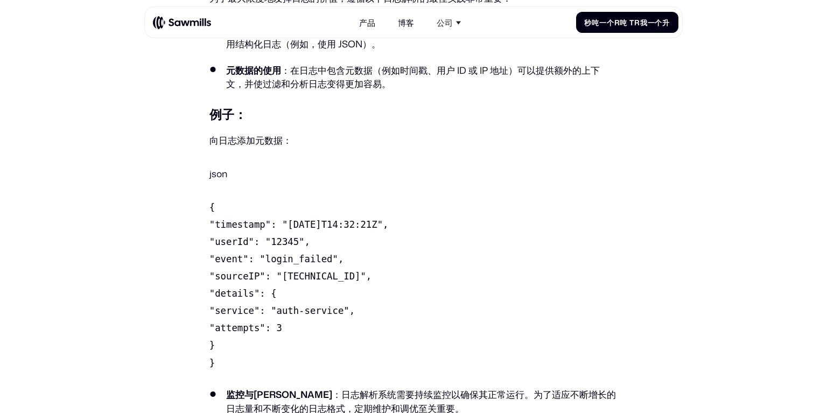
scroll to position [3189, 0]
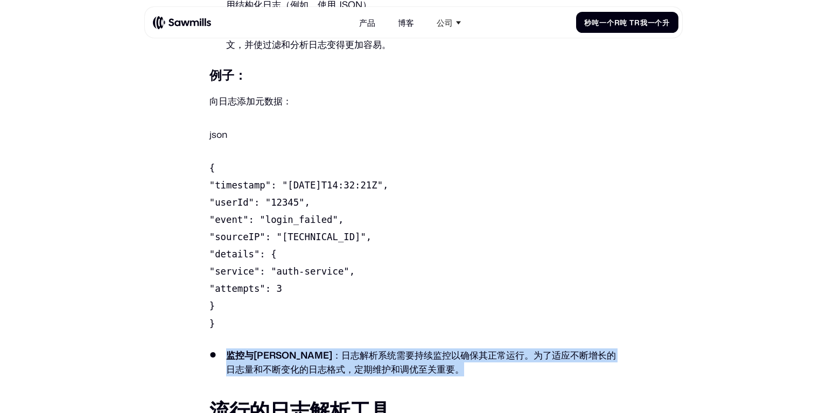
drag, startPoint x: 224, startPoint y: 260, endPoint x: 457, endPoint y: 284, distance: 235.0
click at [457, 348] on li "监控与维护 ：日志解析系统需要持续监控以确保其正常运行。为了适应不断增长的日志量和不断变化的日志格式，定期维护和调优至关重要。" at bounding box center [414, 362] width 408 height 28
drag, startPoint x: 376, startPoint y: 279, endPoint x: 228, endPoint y: 262, distance: 148.5
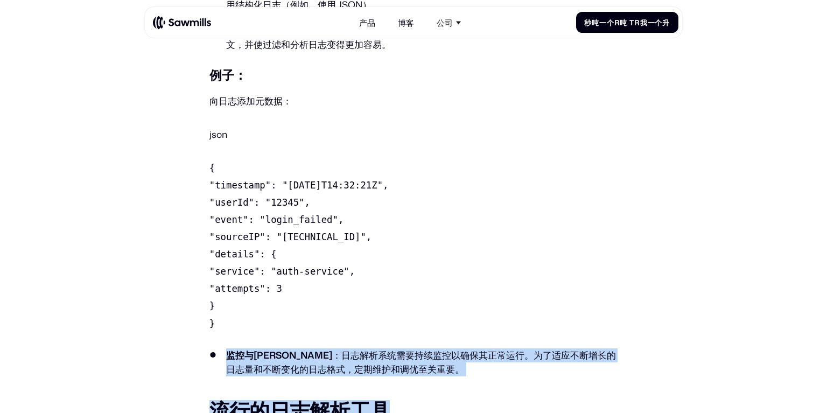
click at [363, 348] on font "：日志解析系统需要持续监控以确保其正常运行。为了适应不断增长的日志量和不断变化的日志格式，定期维护和调优至关重要。" at bounding box center [421, 361] width 390 height 27
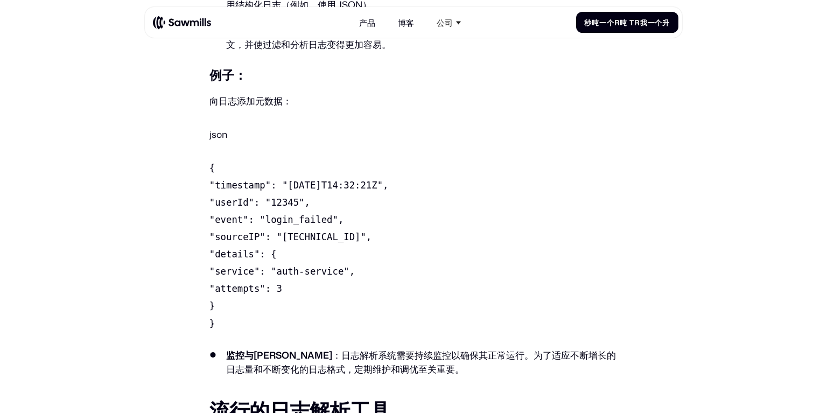
scroll to position [3275, 0]
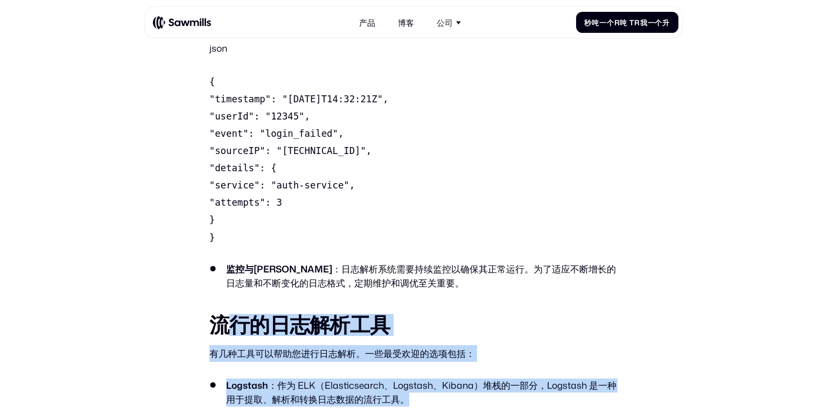
drag, startPoint x: 221, startPoint y: 243, endPoint x: 440, endPoint y: 312, distance: 229.6
click at [441, 379] on li "Logstash ：作为 ELK（Elasticsearch、Logstash、Kibana）堆栈的一部分，Logstash 是一种用于提取、解析和转换日志数…" at bounding box center [414, 393] width 408 height 28
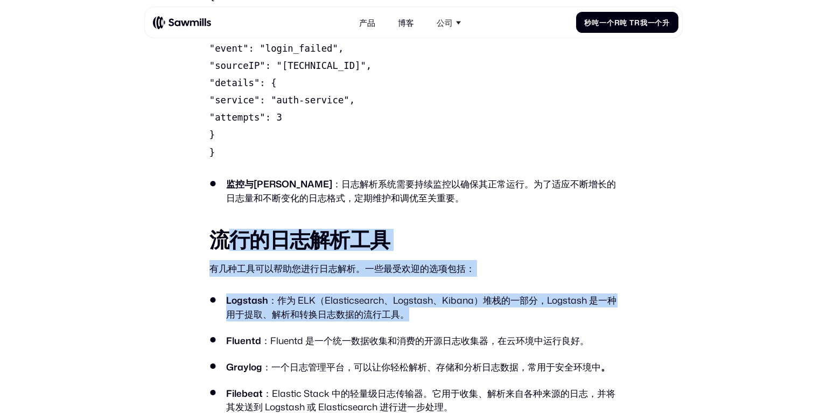
scroll to position [3361, 0]
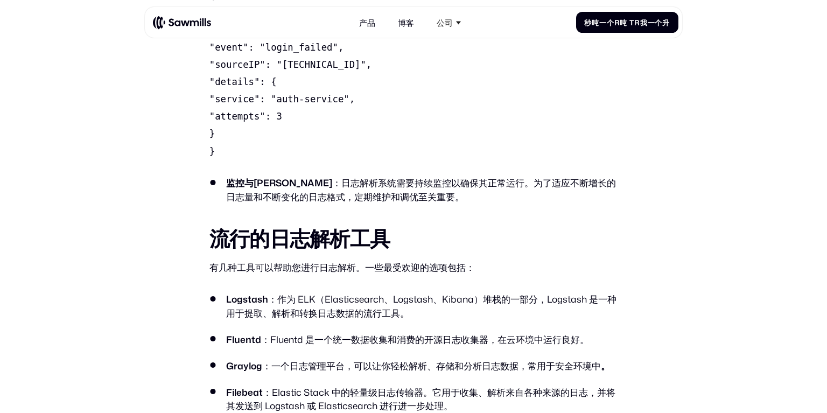
click at [329, 359] on font "：一个日志管理平台，可以让你轻松解析、存储和分析日志数据，常用于安全环境中" at bounding box center [431, 365] width 339 height 13
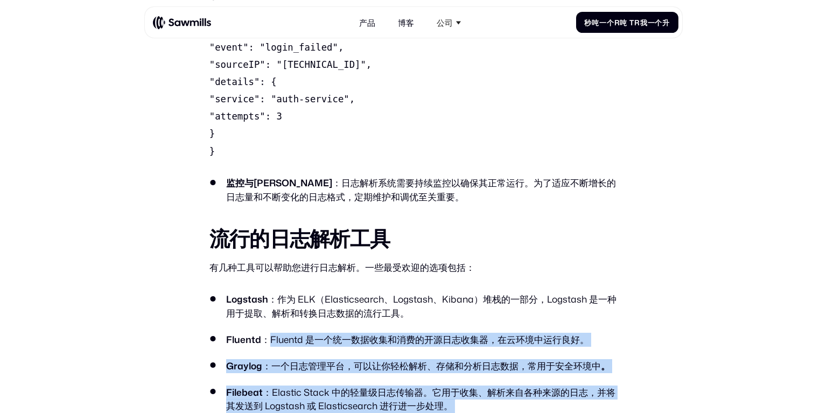
drag, startPoint x: 286, startPoint y: 255, endPoint x: 490, endPoint y: 337, distance: 219.4
click at [489, 337] on ul "Logstash ：作为 ELK（Elasticsearch、Logstash、Kibana）堆栈的一部分，Logstash 是一种用于提取、解析和转换日志数…" at bounding box center [414, 366] width 408 height 148
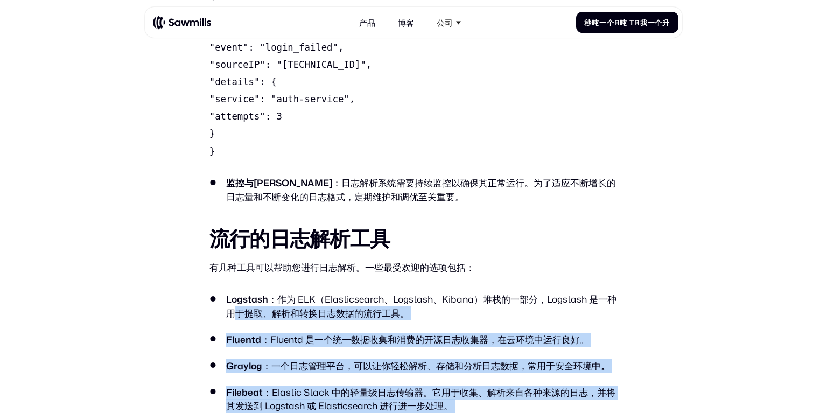
drag, startPoint x: 537, startPoint y: 339, endPoint x: 233, endPoint y: 224, distance: 325.4
click at [233, 292] on ul "Logstash ：作为 ELK（Elasticsearch、Logstash、Kibana）堆栈的一部分，Logstash 是一种用于提取、解析和转换日志数…" at bounding box center [414, 366] width 408 height 148
click at [465, 386] on font "：Elastic Stack 中的轻量级日志传输器。它用于收集、解析来自各种来源的日志，并将其发送到 Logstash 或 Elasticsearch 进行进…" at bounding box center [420, 399] width 389 height 27
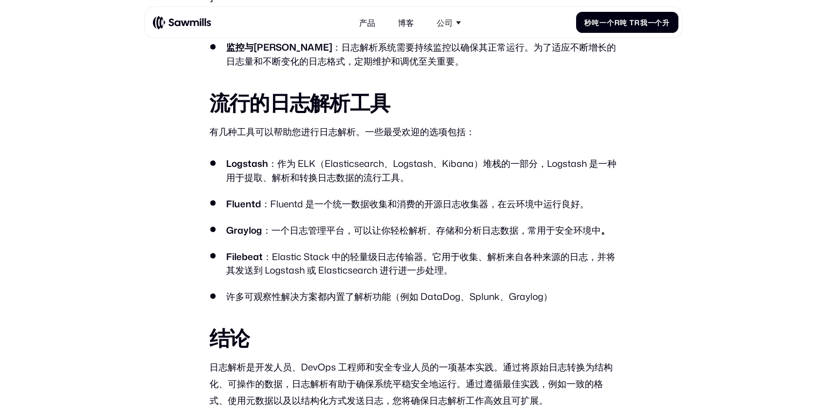
scroll to position [3533, 0]
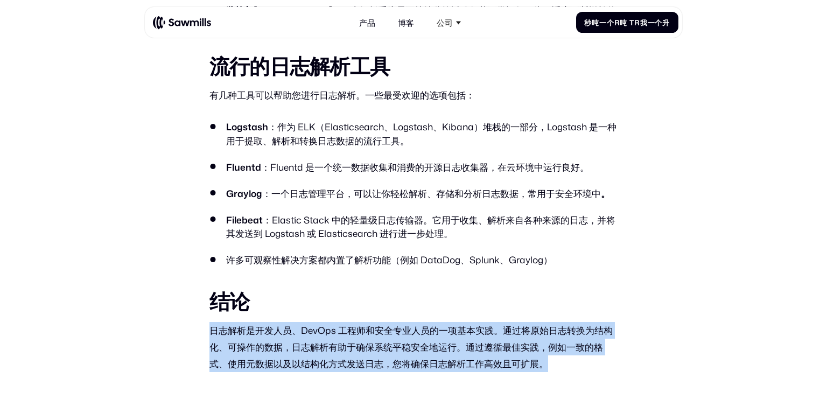
drag, startPoint x: 229, startPoint y: 241, endPoint x: 584, endPoint y: 278, distance: 356.4
click at [584, 322] on p "日志解析是开发人员、DevOps 工程师和安全专业人员的一项基本实践。通过将原始日志转换为结构化、可操作的数据，日志解析有助于确保系统平稳安全地运行。通过遵循…" at bounding box center [414, 347] width 408 height 50
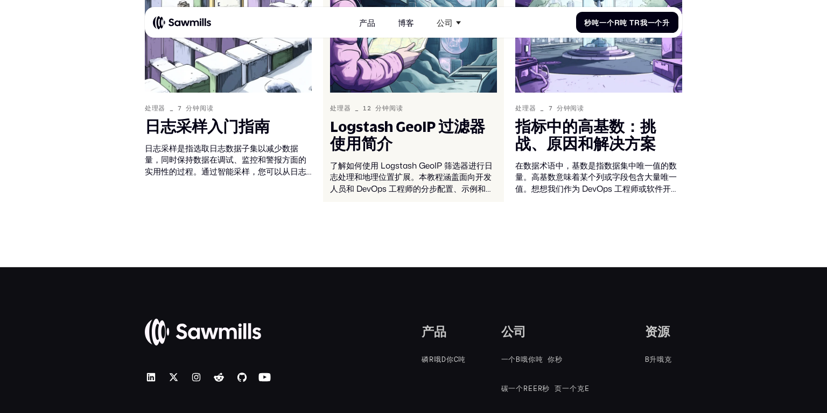
scroll to position [4007, 0]
